Goal: Find specific page/section: Find specific page/section

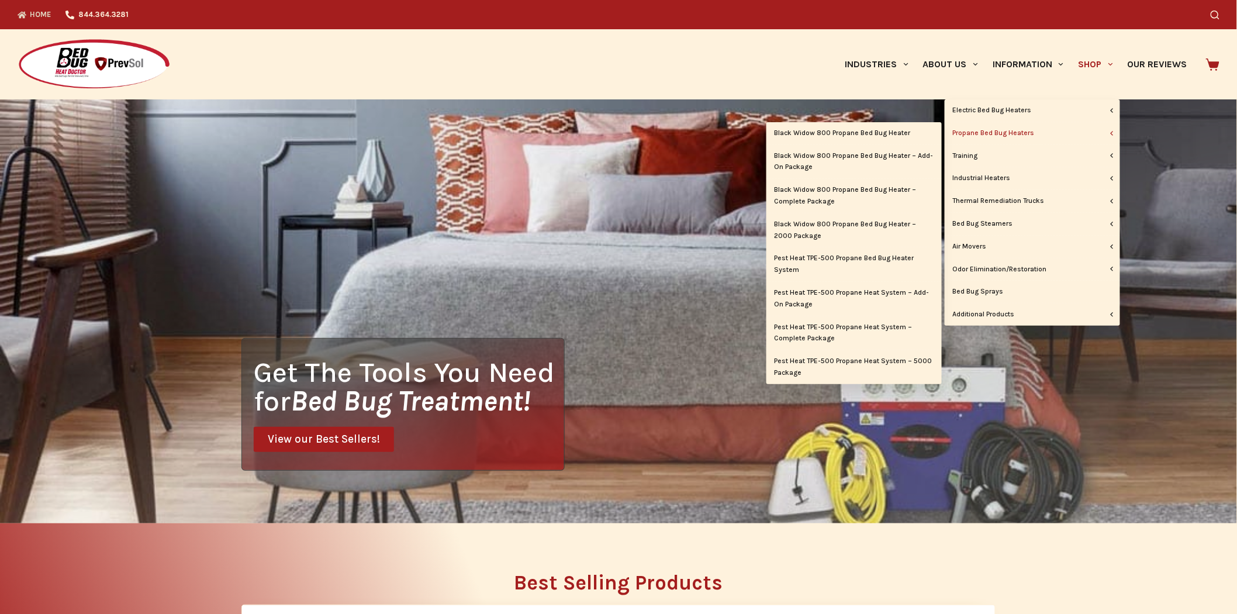
click at [1008, 127] on link "Propane Bed Bug Heaters" at bounding box center [1031, 133] width 175 height 22
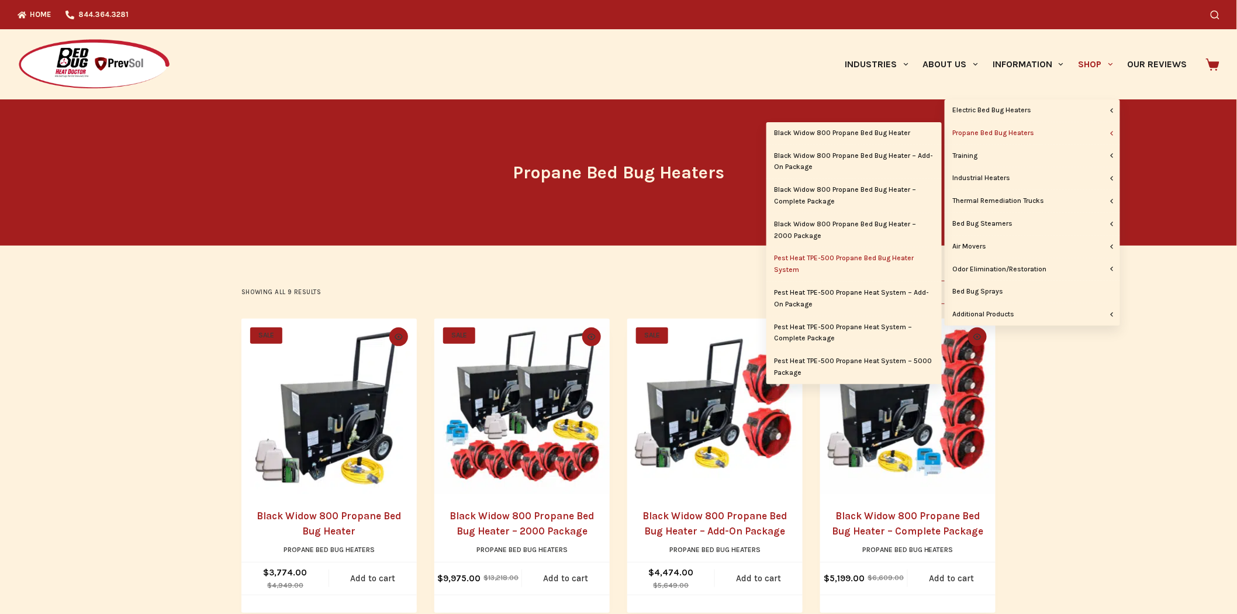
click at [858, 253] on link "Pest Heat TPE-500 Propane Bed Bug Heater System" at bounding box center [853, 264] width 175 height 34
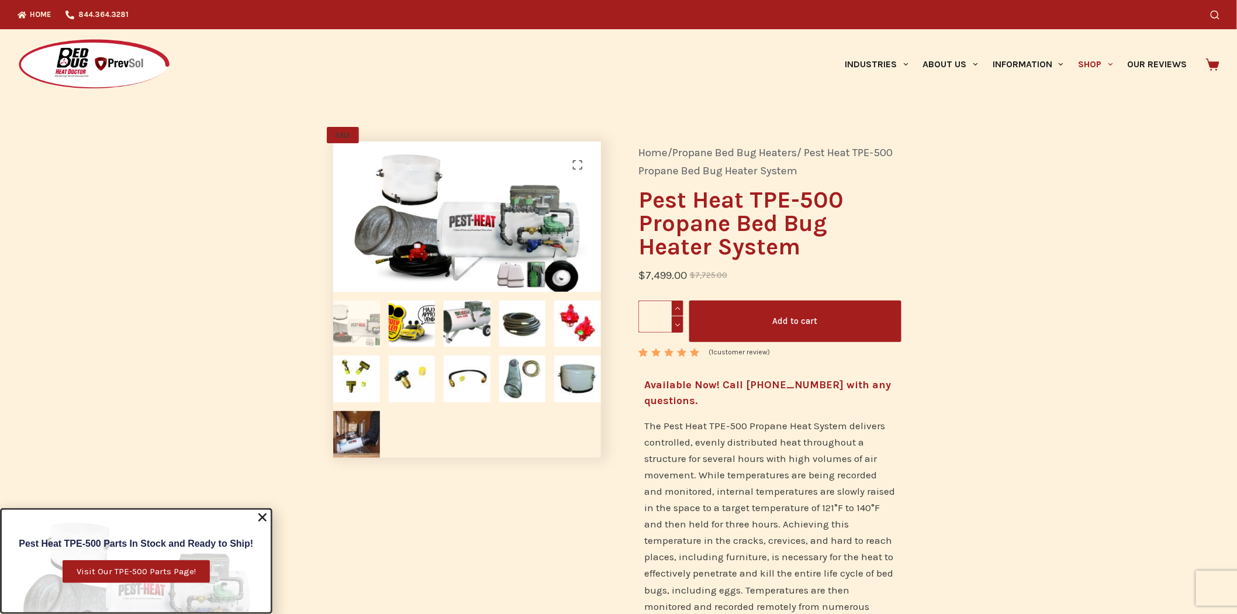
click at [168, 570] on span "Visit Our TPE-500 Parts Page!" at bounding box center [136, 571] width 119 height 9
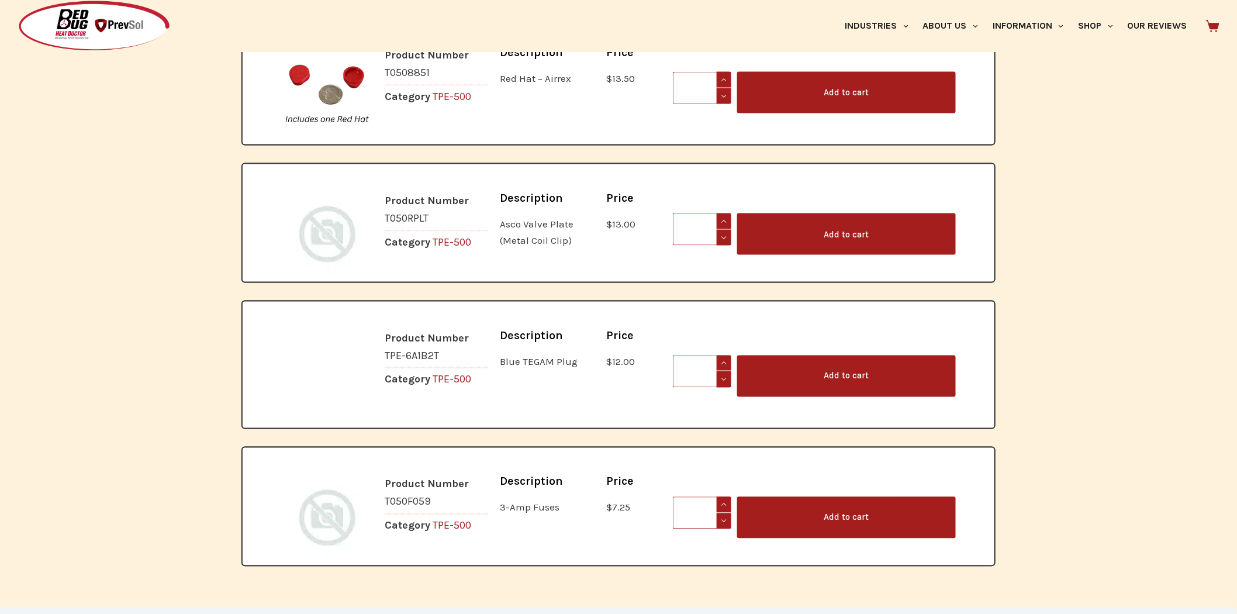
scroll to position [6234, 0]
